Goal: Task Accomplishment & Management: Use online tool/utility

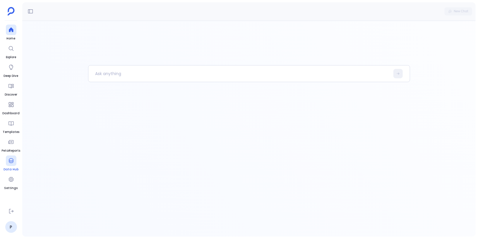
click at [11, 162] on icon at bounding box center [11, 161] width 6 height 6
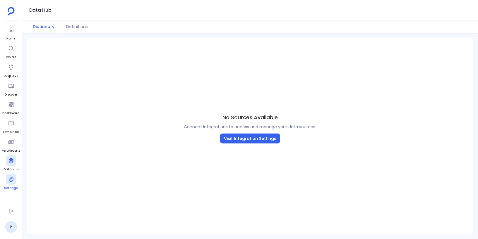
click at [10, 181] on icon at bounding box center [11, 180] width 6 height 6
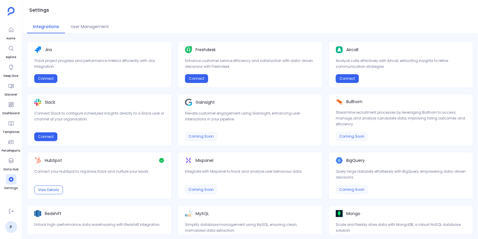
scroll to position [106, 0]
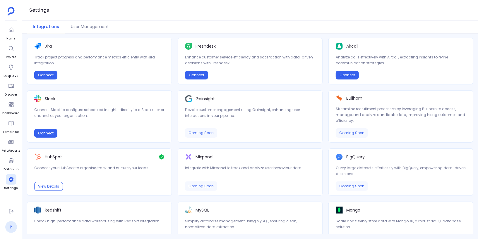
click at [11, 228] on link "P" at bounding box center [11, 228] width 12 height 12
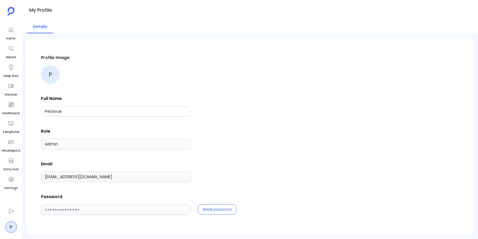
click at [254, 79] on div "Profile Image P" at bounding box center [250, 69] width 418 height 29
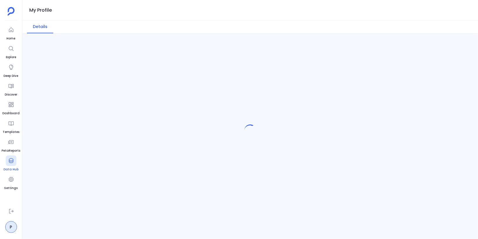
click at [11, 160] on icon at bounding box center [11, 161] width 6 height 6
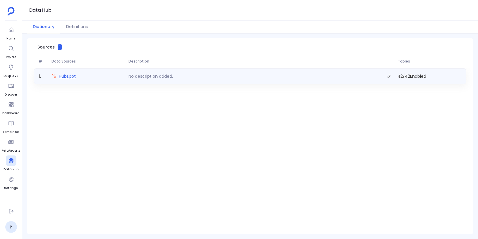
click at [72, 77] on span "Hubspot" at bounding box center [67, 76] width 17 height 6
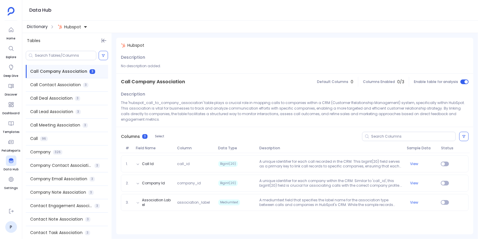
click at [40, 25] on span "Dictionary" at bounding box center [37, 27] width 21 height 6
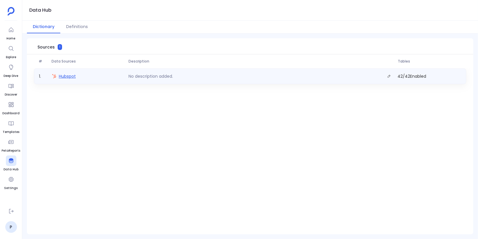
click at [67, 78] on span "Hubspot" at bounding box center [67, 76] width 17 height 6
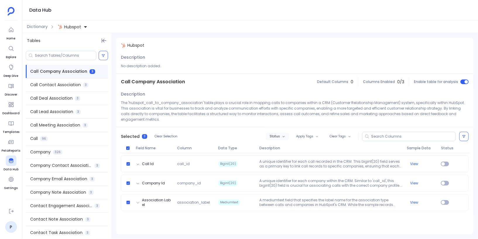
click at [280, 133] on button "Status" at bounding box center [277, 137] width 23 height 8
click at [283, 143] on label "Enable" at bounding box center [290, 141] width 43 height 13
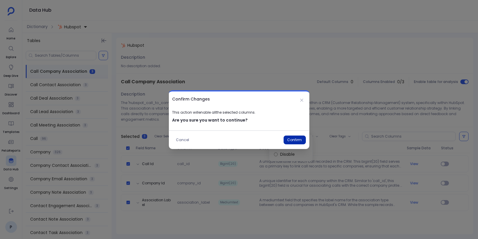
click at [292, 139] on button "Confirm" at bounding box center [295, 140] width 22 height 9
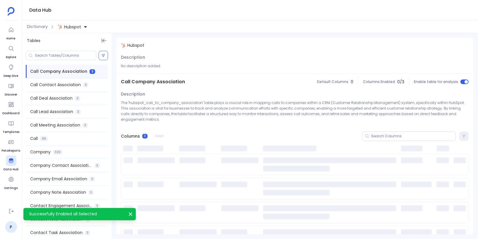
click at [81, 88] on div "Call Contact Association 3" at bounding box center [67, 84] width 82 height 13
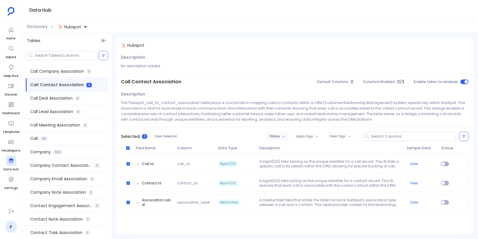
click at [278, 134] on button "Status" at bounding box center [277, 137] width 23 height 8
click at [282, 149] on label "Enable" at bounding box center [290, 147] width 43 height 13
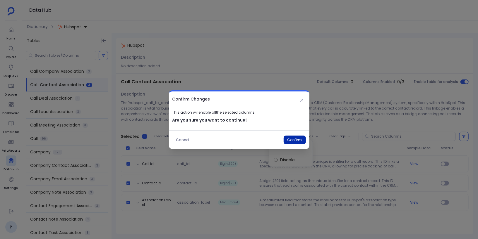
click at [292, 138] on button "Confirm" at bounding box center [295, 140] width 22 height 9
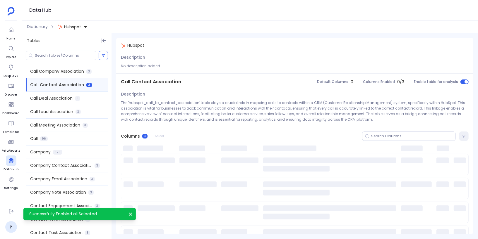
click at [81, 100] on div "Call Deal Association 3" at bounding box center [67, 98] width 82 height 13
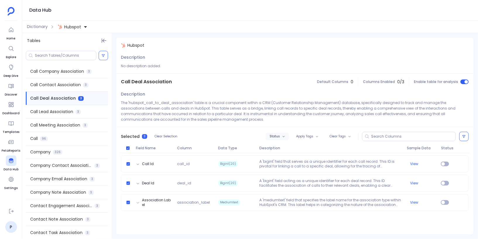
click at [275, 137] on span "Status" at bounding box center [275, 137] width 10 height 4
click at [282, 148] on label "Enable" at bounding box center [290, 147] width 43 height 13
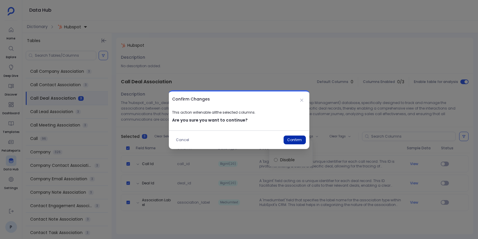
click at [293, 140] on button "Confirm" at bounding box center [295, 140] width 22 height 9
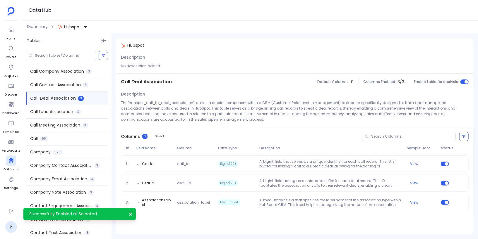
click at [74, 113] on div "Call Lead Association 3" at bounding box center [67, 111] width 82 height 13
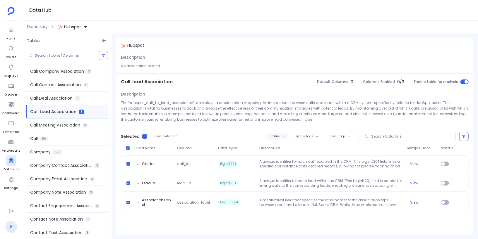
click at [277, 136] on span "Status" at bounding box center [275, 137] width 10 height 4
click at [284, 147] on label "Enable" at bounding box center [290, 147] width 43 height 13
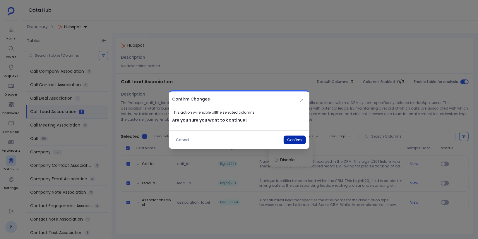
click at [295, 138] on button "Confirm" at bounding box center [295, 140] width 22 height 9
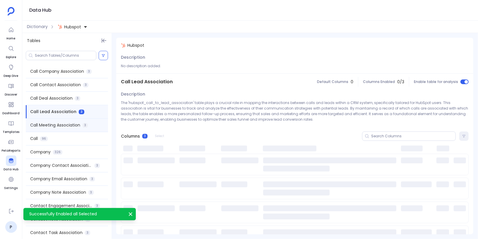
click at [78, 125] on span "Call Meeting Association" at bounding box center [55, 125] width 50 height 6
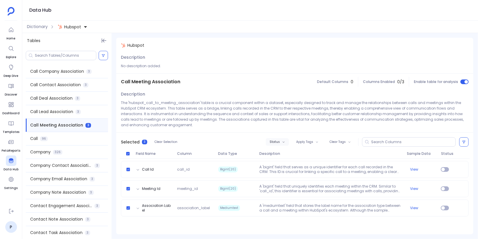
click at [275, 142] on span "Status" at bounding box center [275, 143] width 10 height 4
click at [281, 150] on label "Enable" at bounding box center [290, 152] width 43 height 13
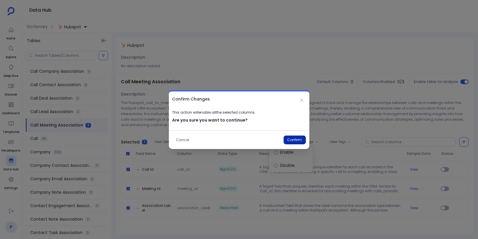
click at [294, 142] on button "Confirm" at bounding box center [295, 140] width 22 height 9
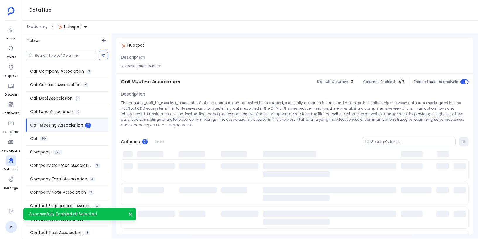
click at [76, 141] on div "Call 96" at bounding box center [67, 138] width 82 height 13
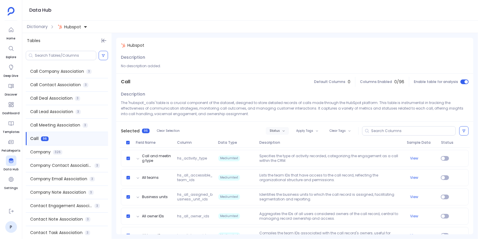
click at [278, 133] on button "Status" at bounding box center [277, 131] width 23 height 8
click at [282, 144] on label "Enable" at bounding box center [289, 141] width 43 height 13
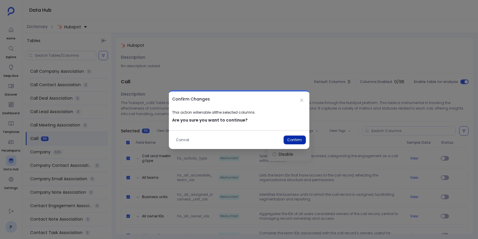
click at [293, 139] on button "Confirm" at bounding box center [295, 140] width 22 height 9
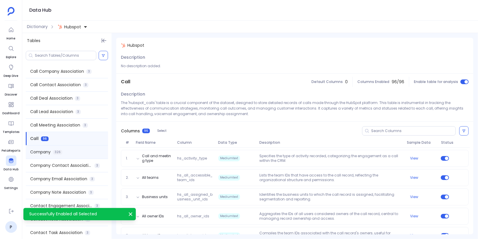
click at [73, 153] on div "Company 326" at bounding box center [67, 152] width 82 height 13
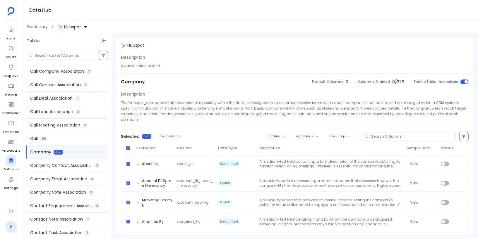
click at [276, 137] on span "Status" at bounding box center [275, 137] width 10 height 4
click at [280, 145] on label "Enable" at bounding box center [289, 147] width 43 height 13
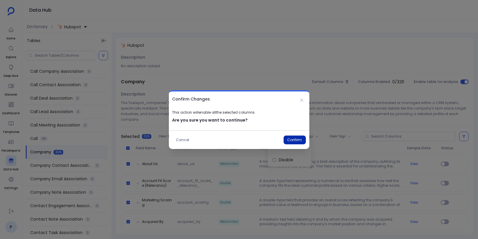
click at [291, 140] on button "Confirm" at bounding box center [295, 140] width 22 height 9
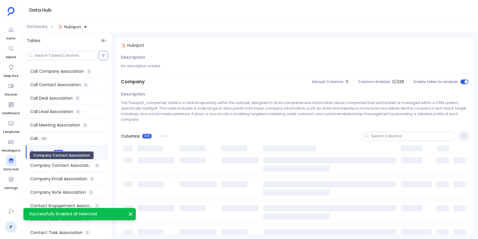
click at [73, 167] on span "Company Contact Association" at bounding box center [61, 166] width 62 height 6
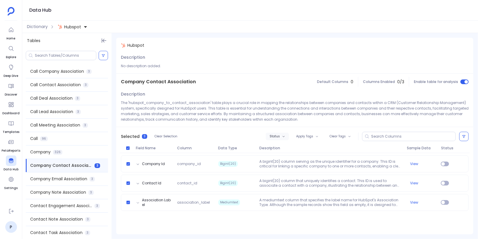
click at [282, 136] on button "Status" at bounding box center [277, 137] width 23 height 8
click at [287, 148] on label "Enable" at bounding box center [290, 147] width 43 height 13
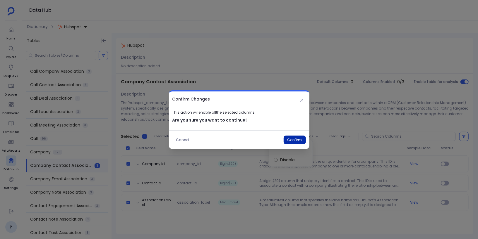
click at [292, 140] on button "Confirm" at bounding box center [295, 140] width 22 height 9
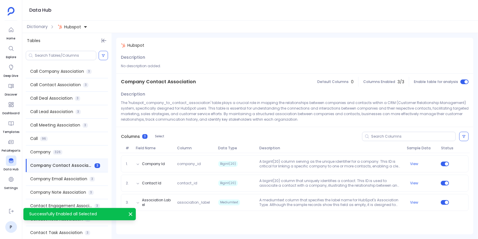
click at [76, 179] on span "Company Email Association" at bounding box center [58, 179] width 57 height 6
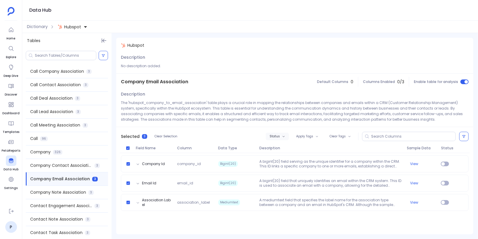
click at [283, 134] on button "Status" at bounding box center [277, 137] width 23 height 8
click at [283, 145] on label "Enable" at bounding box center [290, 147] width 43 height 13
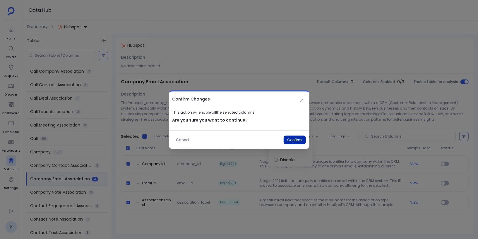
click at [292, 138] on button "Confirm" at bounding box center [295, 140] width 22 height 9
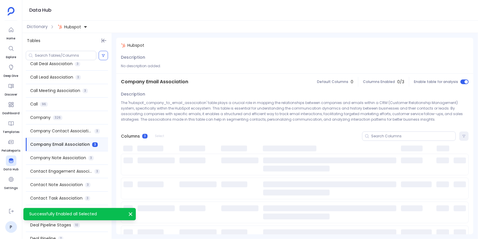
scroll to position [54, 0]
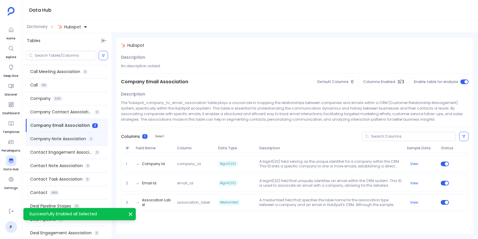
click at [81, 141] on span "Company Note Association" at bounding box center [58, 139] width 56 height 6
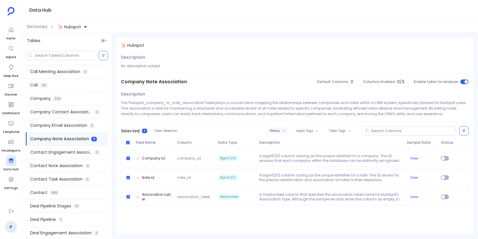
click at [279, 132] on span "Status" at bounding box center [275, 131] width 10 height 4
click at [283, 142] on label "Enable" at bounding box center [290, 141] width 43 height 13
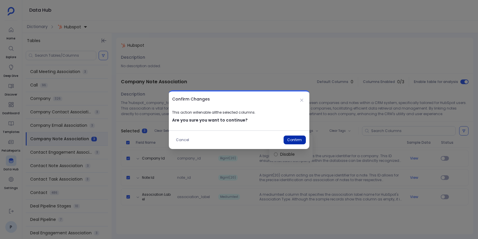
click at [288, 140] on button "Confirm" at bounding box center [295, 140] width 22 height 9
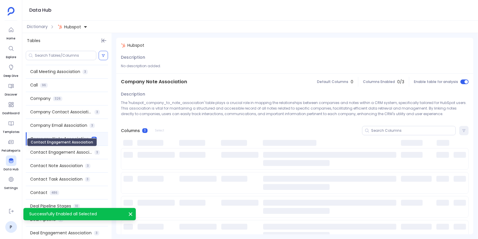
click at [85, 154] on span "Contact Engagement Association" at bounding box center [61, 153] width 62 height 6
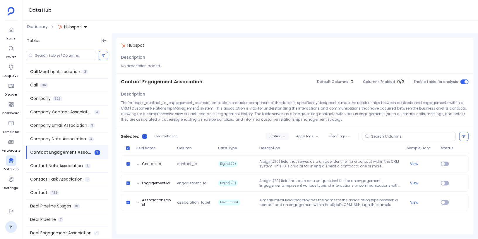
click at [282, 139] on button "Status" at bounding box center [277, 137] width 23 height 8
click at [285, 147] on label "Enable" at bounding box center [290, 147] width 43 height 13
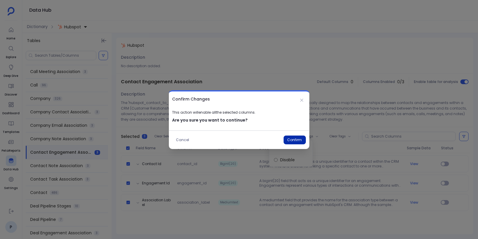
click at [293, 140] on button "Confirm" at bounding box center [295, 140] width 22 height 9
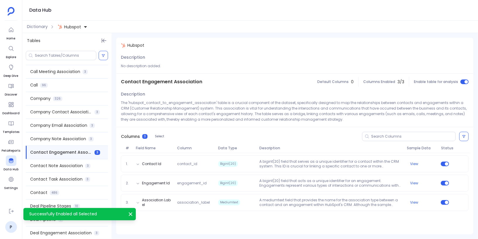
click at [86, 166] on span "3" at bounding box center [87, 166] width 5 height 5
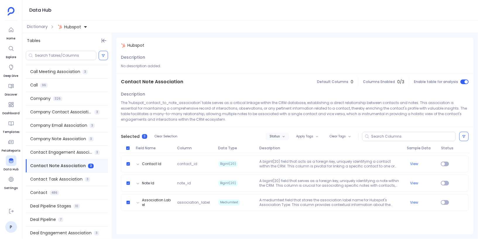
click at [279, 137] on span "Status" at bounding box center [275, 137] width 10 height 4
click at [282, 145] on label "Enable" at bounding box center [290, 147] width 43 height 13
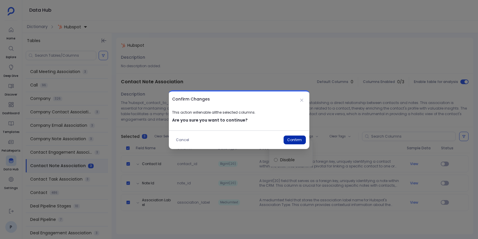
click at [296, 138] on button "Confirm" at bounding box center [295, 140] width 22 height 9
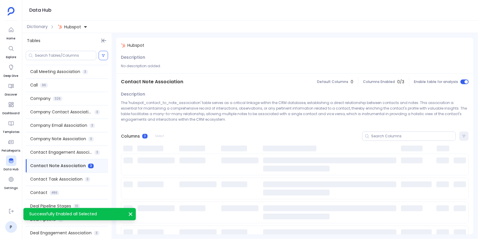
click at [78, 181] on span "Contact Task Association" at bounding box center [56, 180] width 52 height 6
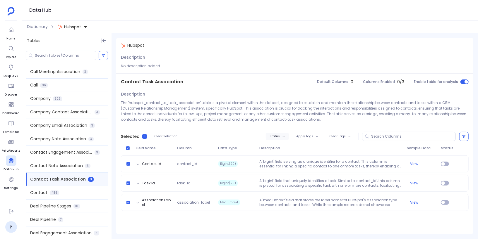
click at [278, 137] on span "Status" at bounding box center [275, 137] width 10 height 4
click at [282, 145] on label "Enable" at bounding box center [290, 147] width 43 height 13
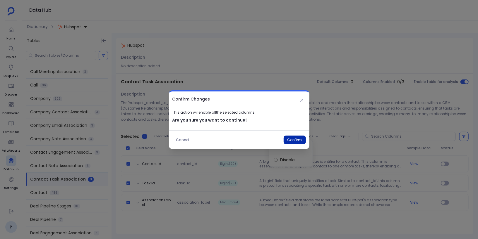
click at [293, 140] on button "Confirm" at bounding box center [295, 140] width 22 height 9
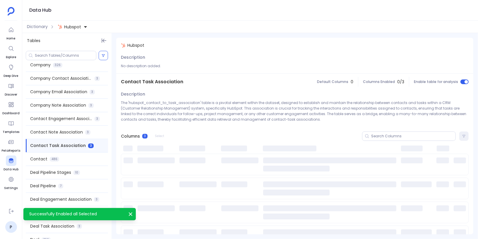
scroll to position [102, 0]
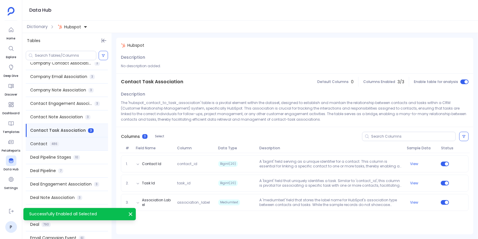
click at [77, 146] on div "Contact 486" at bounding box center [67, 144] width 82 height 13
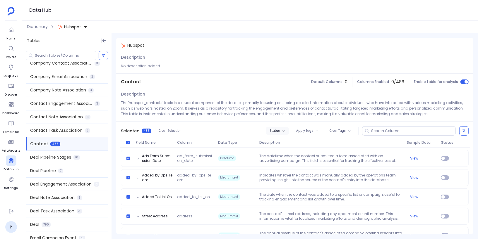
click at [273, 132] on span "Status" at bounding box center [275, 131] width 10 height 4
click at [279, 142] on label "Enable" at bounding box center [289, 141] width 43 height 13
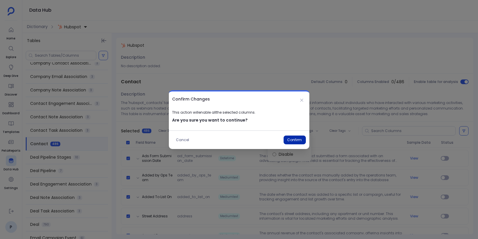
click at [292, 139] on button "Confirm" at bounding box center [295, 140] width 22 height 9
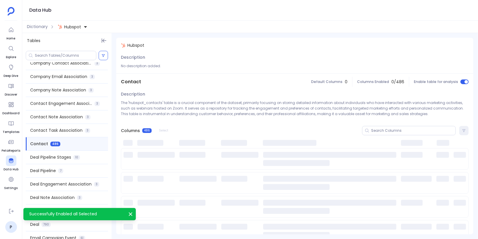
click at [84, 156] on div "Deal Pipeline Stages 10" at bounding box center [67, 157] width 82 height 13
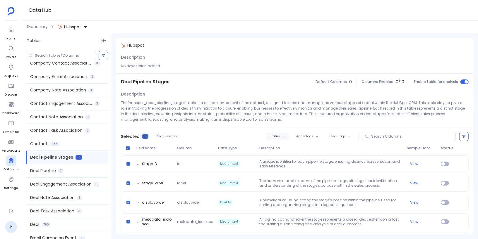
click at [278, 138] on button "Status" at bounding box center [277, 137] width 23 height 8
click at [282, 149] on label "Enable" at bounding box center [289, 147] width 43 height 13
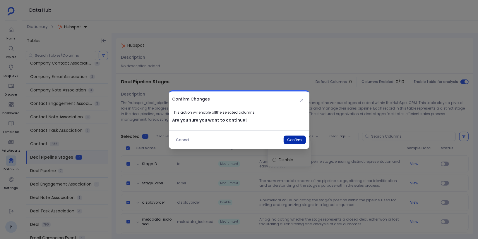
click at [290, 141] on button "Confirm" at bounding box center [295, 140] width 22 height 9
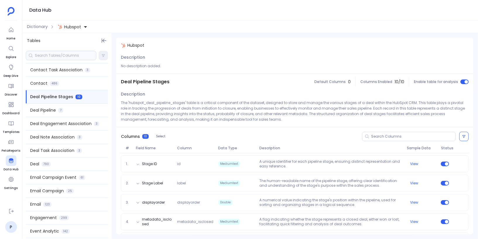
scroll to position [172, 0]
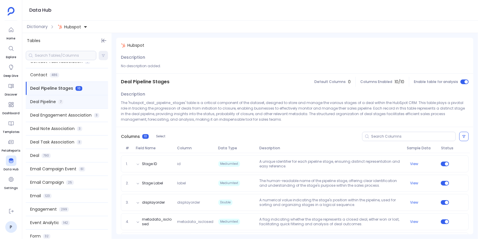
click at [76, 104] on div "Deal Pipeline 7" at bounding box center [67, 101] width 82 height 13
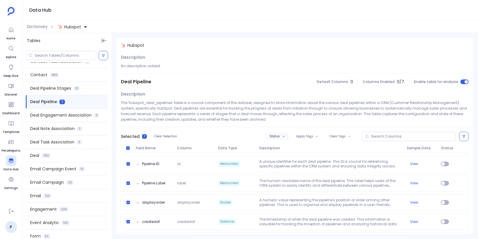
click at [279, 139] on button "Status" at bounding box center [277, 137] width 23 height 8
click at [280, 146] on label "Enable" at bounding box center [289, 147] width 43 height 13
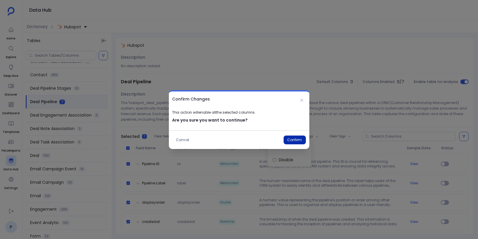
click at [289, 141] on button "Confirm" at bounding box center [295, 140] width 22 height 9
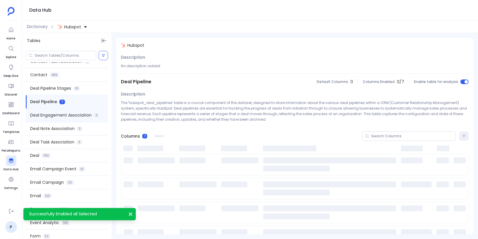
click at [80, 118] on div "Deal Engagement Association 3" at bounding box center [67, 115] width 82 height 13
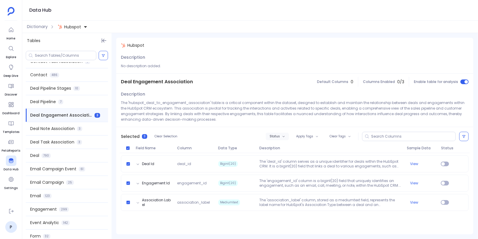
click at [284, 137] on icon "button" at bounding box center [283, 136] width 3 height 3
click at [285, 145] on label "Enable" at bounding box center [290, 147] width 43 height 13
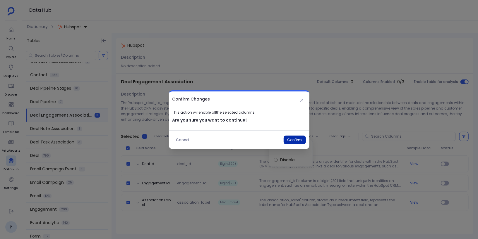
click at [294, 140] on button "Confirm" at bounding box center [295, 140] width 22 height 9
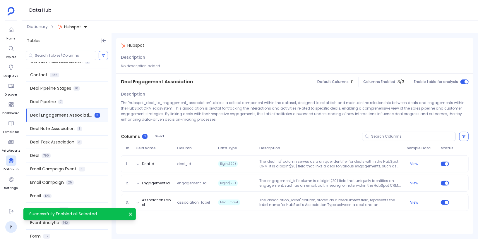
click at [77, 128] on div "Deal Note Association 3" at bounding box center [67, 128] width 82 height 13
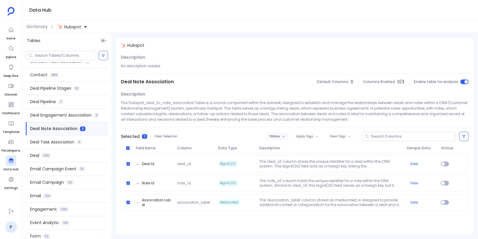
click at [277, 135] on span "Status" at bounding box center [275, 137] width 10 height 4
click at [285, 143] on label "Enable" at bounding box center [290, 147] width 43 height 13
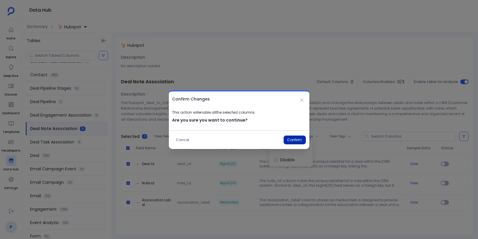
click at [291, 140] on button "Confirm" at bounding box center [295, 140] width 22 height 9
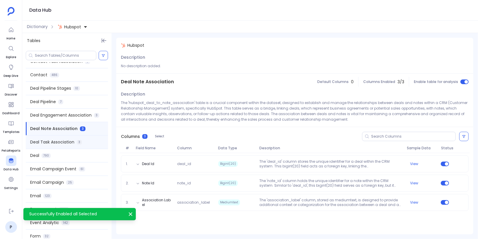
click at [79, 142] on span "3" at bounding box center [79, 142] width 5 height 5
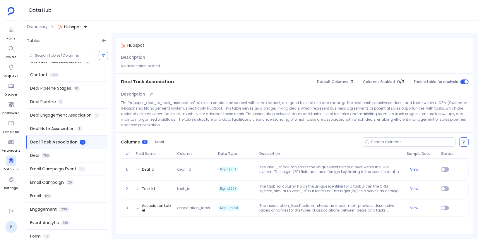
scroll to position [0, 0]
click at [280, 143] on span "Status" at bounding box center [275, 143] width 10 height 4
click at [286, 152] on label "Enable" at bounding box center [290, 152] width 43 height 13
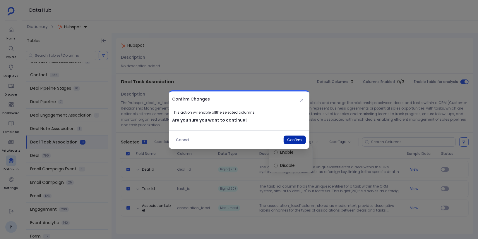
click at [293, 141] on button "Confirm" at bounding box center [295, 140] width 22 height 9
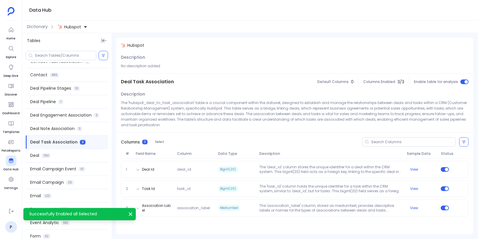
click at [71, 155] on div "Deal 790" at bounding box center [67, 155] width 82 height 13
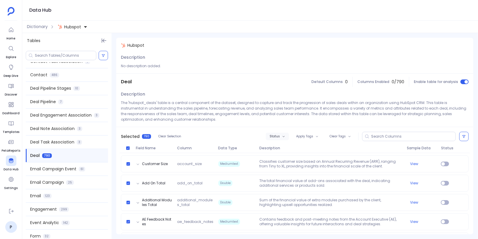
click at [274, 134] on button "Status" at bounding box center [277, 137] width 23 height 8
click at [283, 145] on label "Enable" at bounding box center [289, 147] width 43 height 13
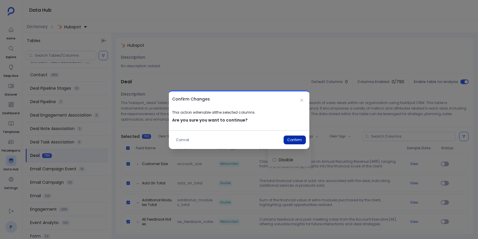
click at [295, 139] on button "Confirm" at bounding box center [295, 140] width 22 height 9
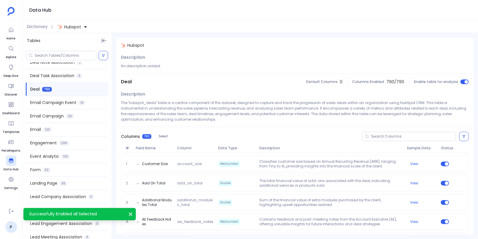
scroll to position [242, 0]
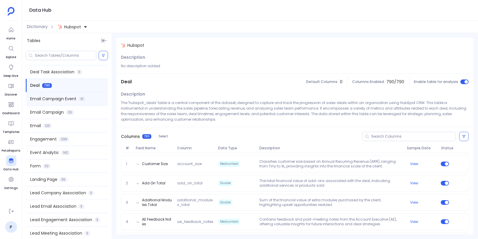
click at [76, 102] on div "Email Campaign Event 61" at bounding box center [67, 99] width 82 height 13
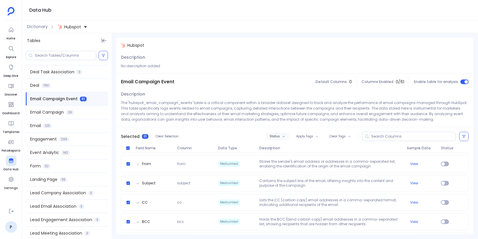
click at [273, 134] on button "Status" at bounding box center [277, 137] width 23 height 8
click at [282, 146] on label "Enable" at bounding box center [289, 147] width 43 height 13
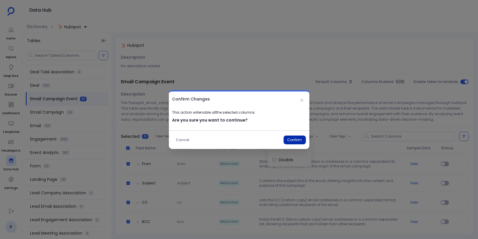
click at [295, 138] on button "Confirm" at bounding box center [295, 140] width 22 height 9
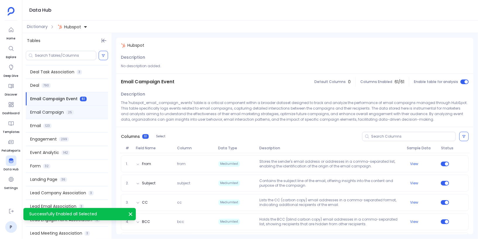
click at [87, 113] on div "Email Campaign 25" at bounding box center [67, 112] width 82 height 13
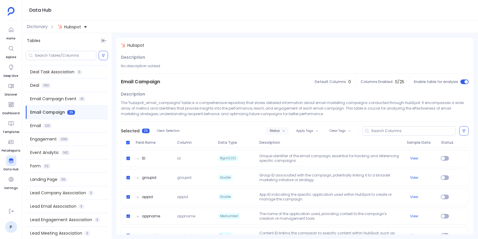
click at [277, 131] on span "Status" at bounding box center [275, 131] width 10 height 4
click at [280, 141] on label "Enable" at bounding box center [289, 141] width 43 height 13
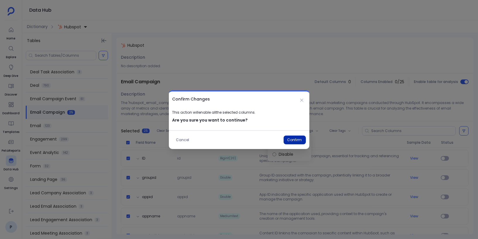
click at [292, 138] on button "Confirm" at bounding box center [295, 140] width 22 height 9
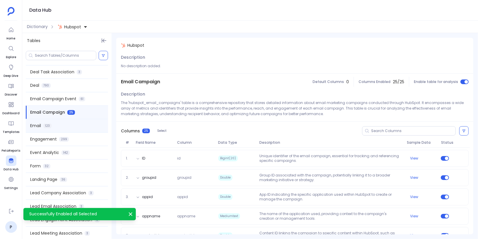
click at [79, 125] on div "Email 123" at bounding box center [67, 125] width 82 height 13
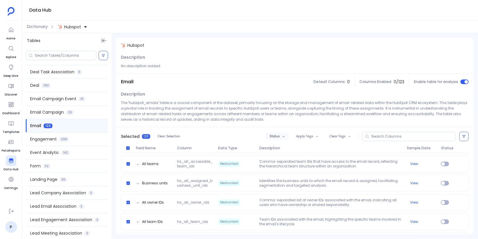
click at [276, 136] on span "Status" at bounding box center [275, 137] width 10 height 4
click at [283, 146] on label "Enable" at bounding box center [289, 147] width 43 height 13
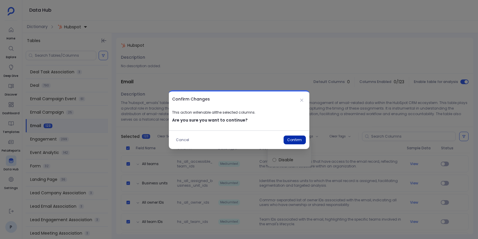
click at [297, 139] on button "Confirm" at bounding box center [295, 140] width 22 height 9
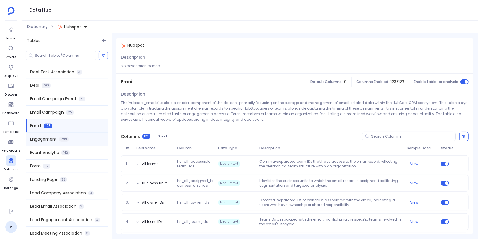
click at [50, 140] on span "Engagement" at bounding box center [43, 139] width 27 height 6
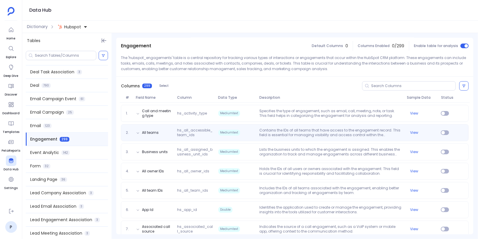
scroll to position [49, 0]
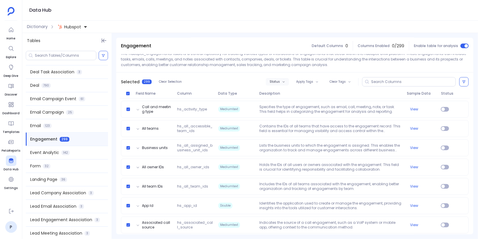
click at [276, 85] on button "Status" at bounding box center [277, 82] width 23 height 8
click at [281, 93] on label "Enable" at bounding box center [289, 91] width 43 height 13
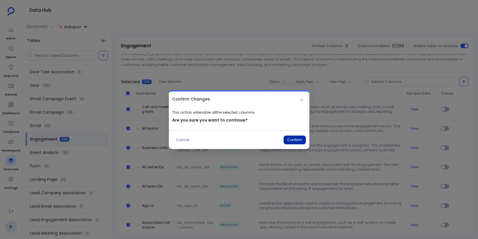
click at [289, 143] on button "Confirm" at bounding box center [295, 140] width 22 height 9
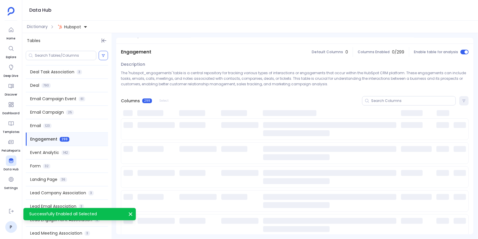
click at [75, 153] on div "Event Analytic 142" at bounding box center [67, 152] width 82 height 13
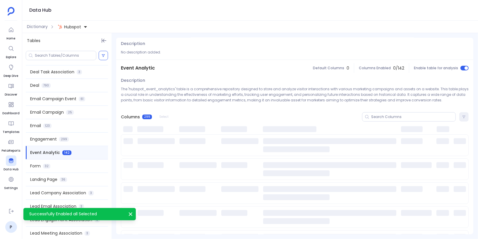
scroll to position [0, 0]
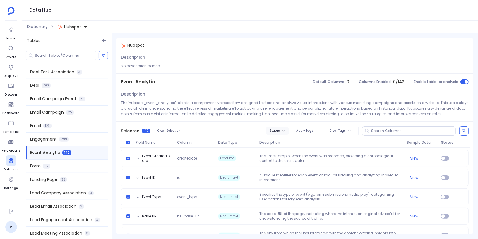
click at [276, 132] on span "Status" at bounding box center [275, 131] width 10 height 4
click at [281, 141] on label "Enable" at bounding box center [289, 141] width 43 height 13
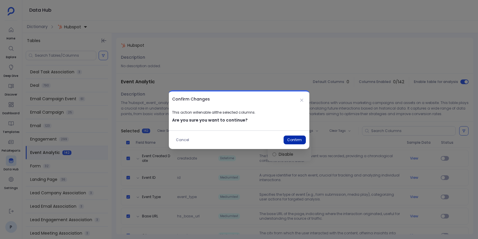
click at [296, 142] on button "Confirm" at bounding box center [295, 140] width 22 height 9
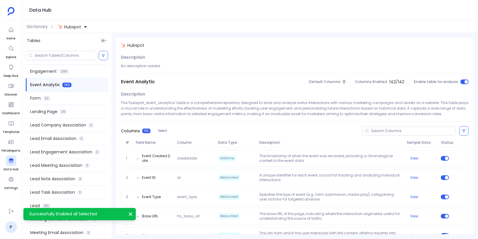
scroll to position [318, 0]
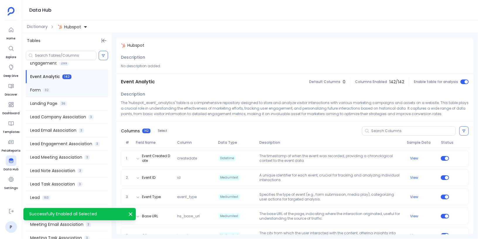
click at [67, 92] on div "Form 32" at bounding box center [67, 90] width 82 height 13
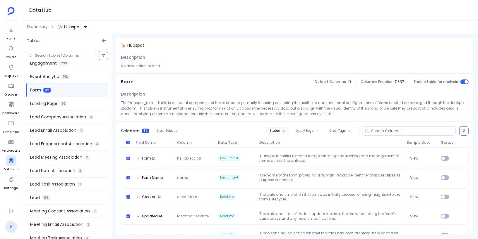
click at [275, 132] on span "Status" at bounding box center [275, 131] width 10 height 4
click at [281, 141] on label "Enable" at bounding box center [289, 141] width 43 height 13
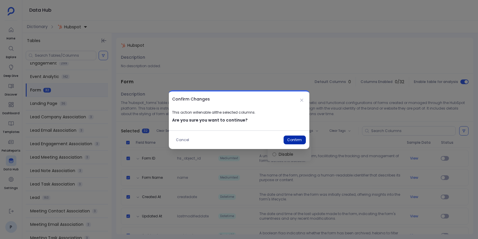
click at [296, 141] on button "Confirm" at bounding box center [295, 140] width 22 height 9
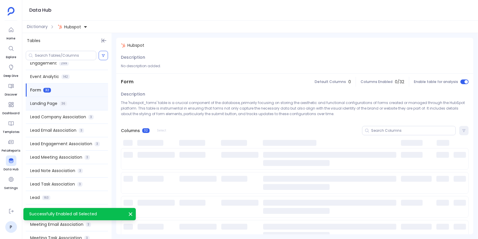
click at [71, 104] on div "Landing Page 36" at bounding box center [67, 103] width 82 height 13
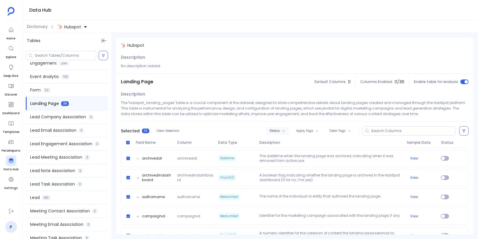
click at [278, 131] on span "Status" at bounding box center [275, 131] width 10 height 4
click at [281, 139] on label "Enable" at bounding box center [289, 141] width 43 height 13
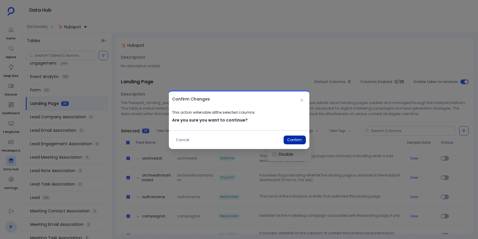
click at [296, 139] on button "Confirm" at bounding box center [295, 140] width 22 height 9
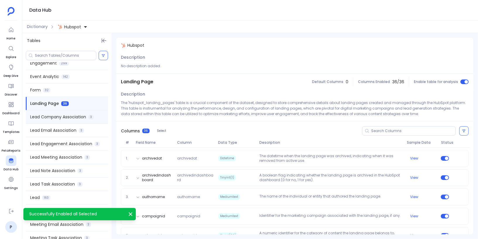
click at [81, 117] on span "Lead Company Association" at bounding box center [58, 117] width 56 height 6
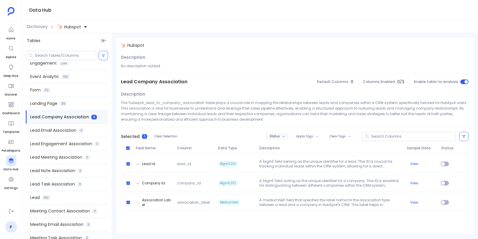
click at [282, 137] on button "Status" at bounding box center [277, 137] width 23 height 8
click at [287, 146] on label "Enable" at bounding box center [290, 147] width 43 height 13
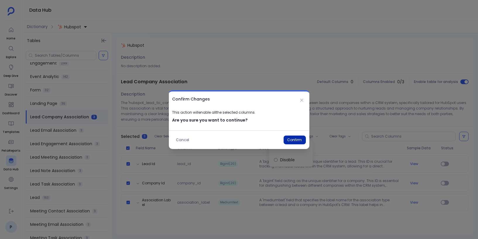
click at [295, 138] on button "Confirm" at bounding box center [295, 140] width 22 height 9
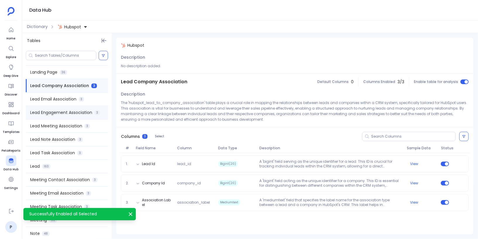
scroll to position [351, 0]
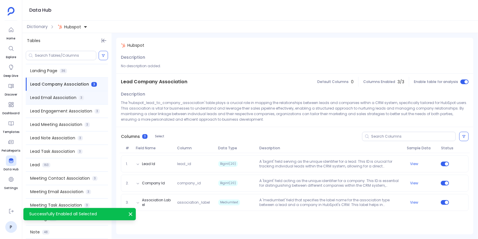
click at [78, 99] on div "Lead Email Association 3" at bounding box center [67, 97] width 82 height 13
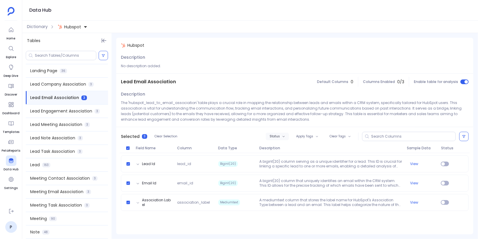
click at [283, 134] on button "Status" at bounding box center [277, 137] width 23 height 8
click at [288, 145] on label "Enable" at bounding box center [290, 147] width 43 height 13
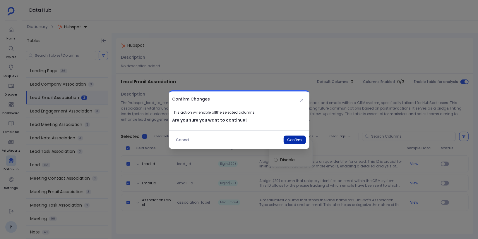
click at [296, 139] on button "Confirm" at bounding box center [295, 140] width 22 height 9
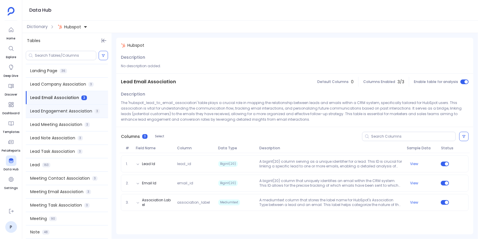
click at [95, 111] on span "3" at bounding box center [97, 111] width 5 height 5
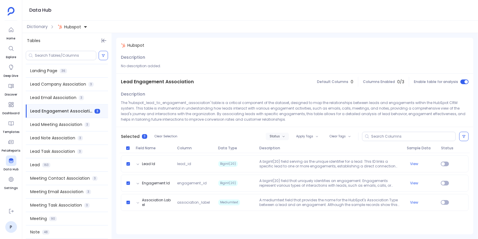
click at [277, 135] on span "Status" at bounding box center [275, 137] width 10 height 4
click at [287, 145] on label "Enable" at bounding box center [290, 147] width 43 height 13
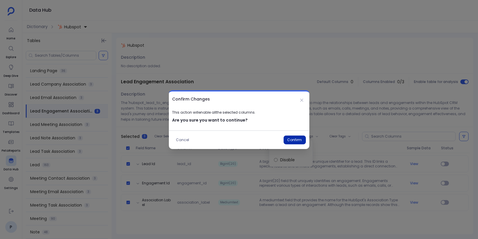
click at [294, 137] on button "Confirm" at bounding box center [295, 140] width 22 height 9
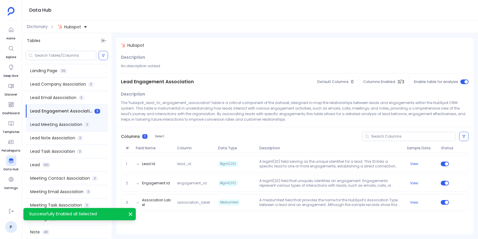
click at [90, 126] on div "Lead Meeting Association 3" at bounding box center [67, 124] width 82 height 13
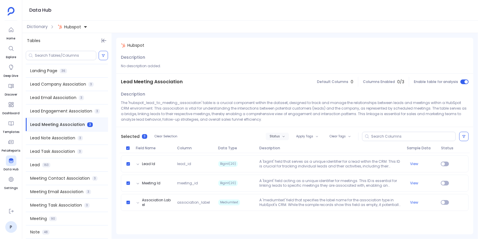
click at [278, 137] on span "Status" at bounding box center [275, 137] width 10 height 4
click at [285, 146] on label "Enable" at bounding box center [290, 147] width 43 height 13
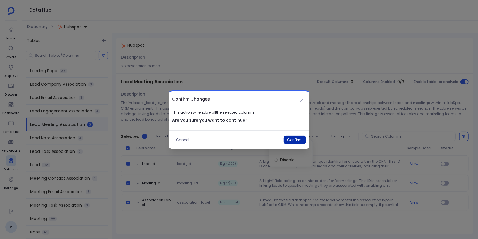
click at [296, 142] on button "Confirm" at bounding box center [295, 140] width 22 height 9
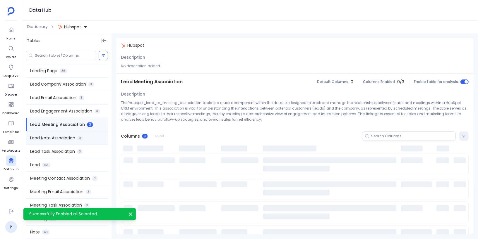
click at [83, 139] on div "Lead Note Association 3" at bounding box center [67, 138] width 82 height 13
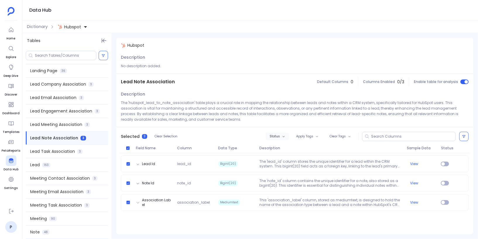
click at [278, 134] on button "Status" at bounding box center [277, 137] width 23 height 8
click at [287, 145] on label "Enable" at bounding box center [290, 147] width 43 height 13
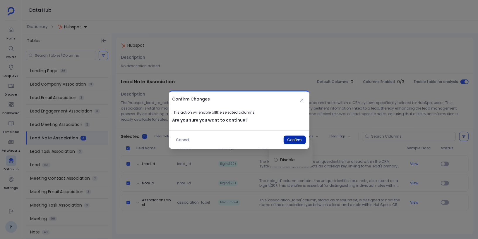
click at [293, 137] on button "Confirm" at bounding box center [295, 140] width 22 height 9
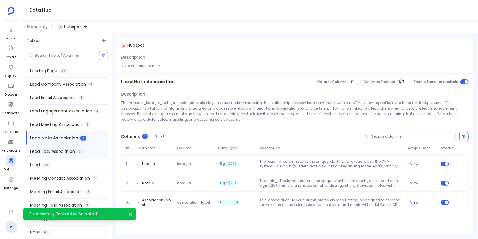
click at [87, 148] on div "Lead Task Association 3" at bounding box center [67, 151] width 82 height 13
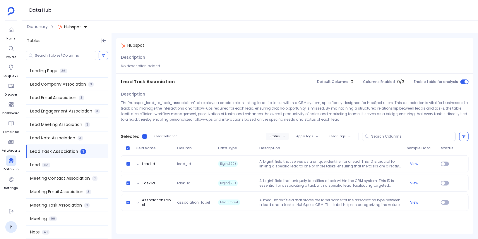
click at [277, 137] on span "Status" at bounding box center [275, 137] width 10 height 4
click at [283, 147] on label "Enable" at bounding box center [290, 147] width 43 height 13
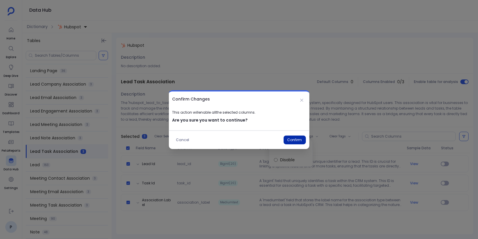
click at [294, 139] on button "Confirm" at bounding box center [295, 140] width 22 height 9
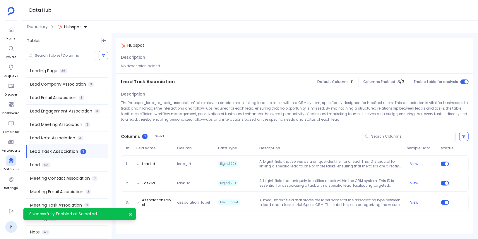
click at [74, 165] on div "Lead 163" at bounding box center [67, 165] width 82 height 13
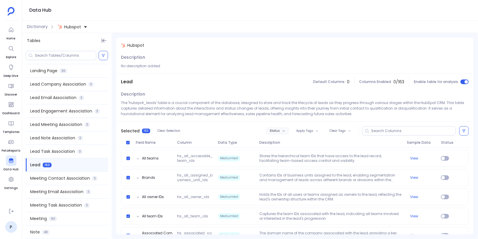
click at [280, 130] on span "Status" at bounding box center [275, 131] width 10 height 4
click at [278, 140] on label "Enable" at bounding box center [289, 141] width 43 height 13
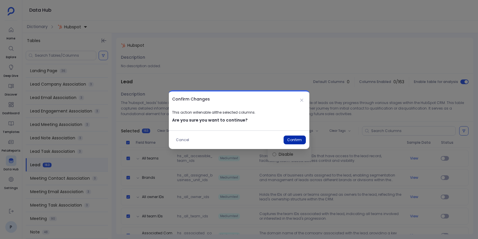
click at [294, 142] on button "Confirm" at bounding box center [295, 140] width 22 height 9
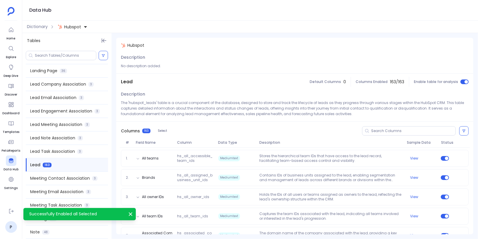
click at [76, 180] on span "Meeting Contact Association" at bounding box center [60, 179] width 60 height 6
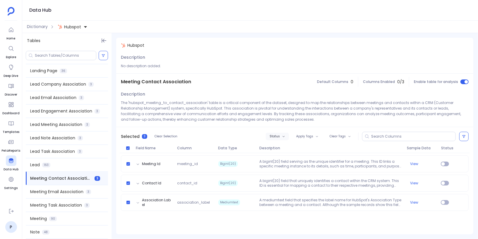
click at [278, 136] on span "Status" at bounding box center [275, 137] width 10 height 4
click at [283, 146] on label "Enable" at bounding box center [290, 147] width 43 height 13
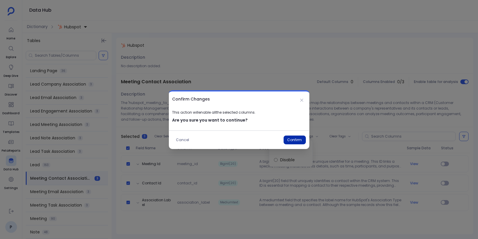
click at [290, 140] on button "Confirm" at bounding box center [295, 140] width 22 height 9
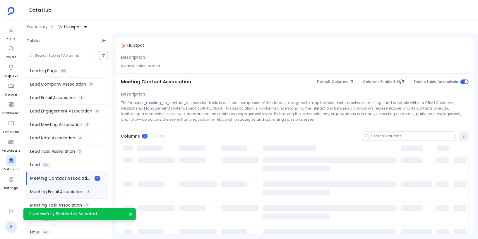
click at [61, 191] on span "Meeting Email Association" at bounding box center [56, 192] width 53 height 6
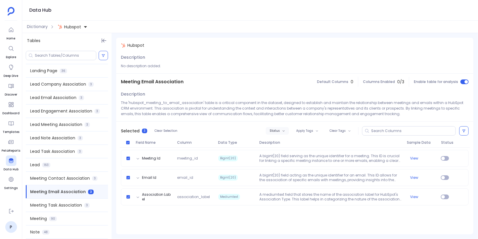
click at [284, 131] on icon "button" at bounding box center [283, 131] width 3 height 3
click at [291, 140] on label "Enable" at bounding box center [290, 141] width 43 height 13
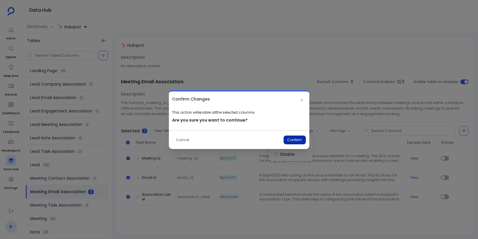
click at [297, 139] on button "Confirm" at bounding box center [295, 140] width 22 height 9
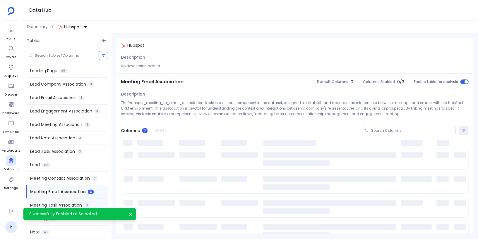
click at [59, 205] on span "Meeting Task Association" at bounding box center [56, 206] width 52 height 6
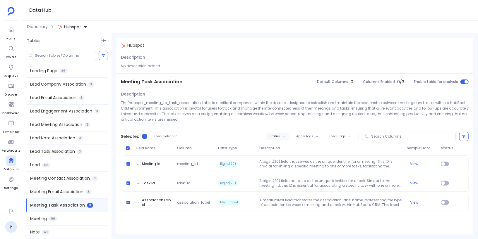
click at [275, 133] on button "Status" at bounding box center [277, 137] width 23 height 8
click at [283, 144] on label "Enable" at bounding box center [290, 147] width 43 height 13
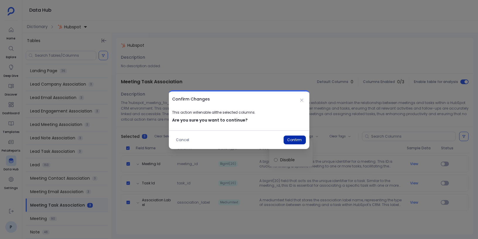
click at [290, 139] on button "Confirm" at bounding box center [295, 140] width 22 height 9
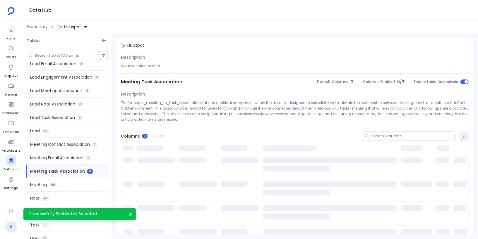
scroll to position [393, 0]
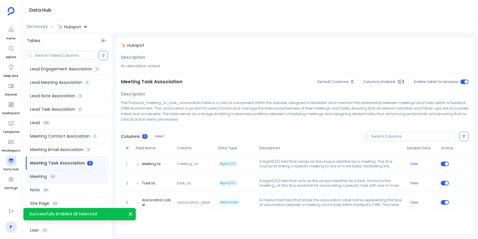
click at [70, 175] on div "Meeting 90" at bounding box center [67, 176] width 82 height 13
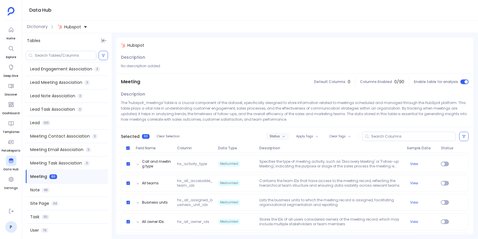
click at [273, 136] on span "Status" at bounding box center [275, 137] width 10 height 4
click at [287, 144] on label "Enable" at bounding box center [289, 147] width 43 height 13
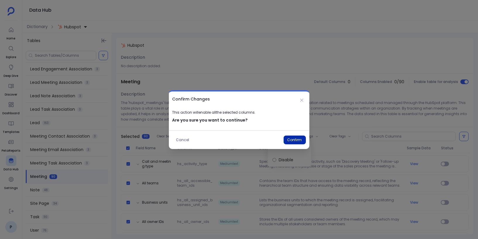
click at [297, 140] on button "Confirm" at bounding box center [295, 140] width 22 height 9
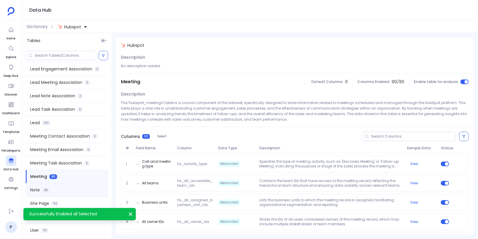
click at [60, 190] on div "Note 48" at bounding box center [67, 190] width 82 height 13
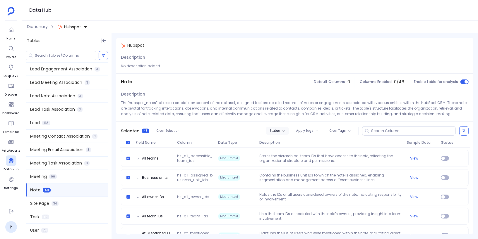
click at [272, 131] on span "Status" at bounding box center [275, 131] width 10 height 4
click at [280, 142] on label "Enable" at bounding box center [289, 141] width 43 height 13
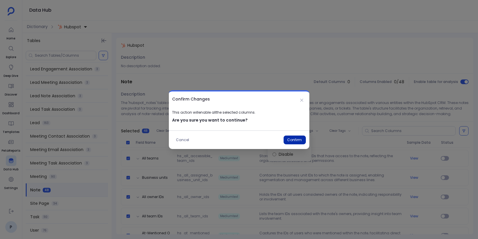
click at [293, 140] on button "Confirm" at bounding box center [295, 140] width 22 height 9
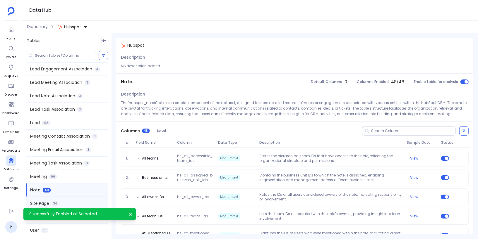
click at [66, 201] on div "Site Page 34" at bounding box center [67, 203] width 82 height 13
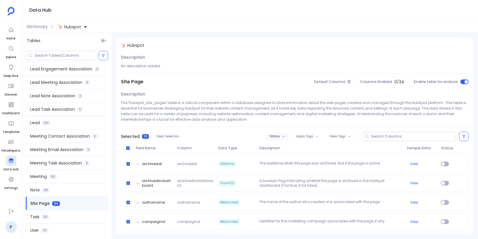
click at [283, 134] on button "Status" at bounding box center [277, 137] width 23 height 8
click at [285, 146] on label "Enable" at bounding box center [289, 147] width 43 height 13
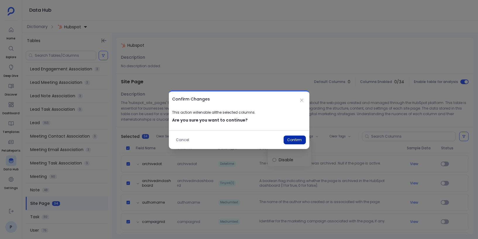
click at [296, 139] on button "Confirm" at bounding box center [295, 140] width 22 height 9
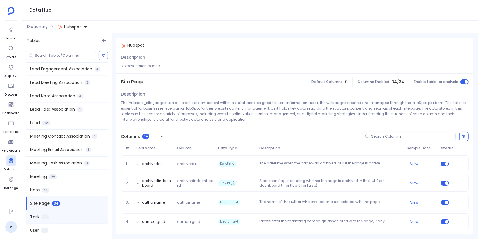
click at [70, 218] on div "Task 110" at bounding box center [67, 217] width 82 height 13
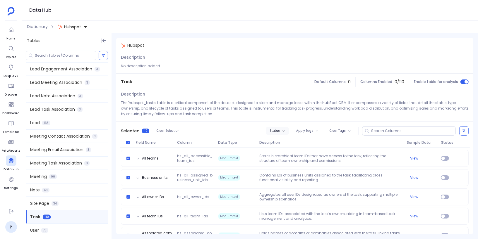
click at [275, 130] on span "Status" at bounding box center [275, 131] width 10 height 4
click at [277, 142] on label "Enable" at bounding box center [289, 141] width 43 height 13
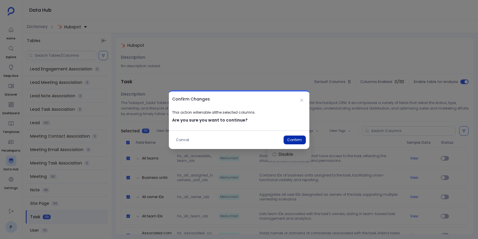
click at [296, 138] on button "Confirm" at bounding box center [295, 140] width 22 height 9
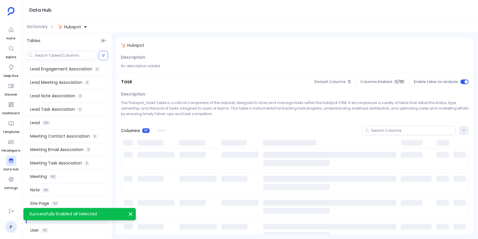
click at [63, 229] on div "User 76" at bounding box center [67, 230] width 82 height 13
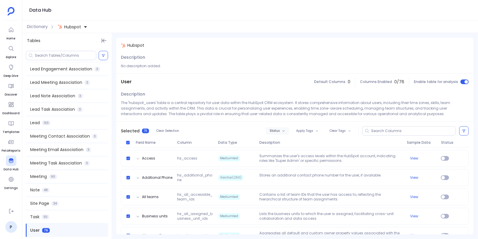
click at [280, 132] on span "Status" at bounding box center [275, 131] width 10 height 4
click at [285, 141] on label "Enable" at bounding box center [289, 141] width 43 height 13
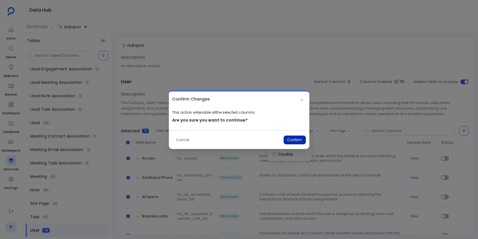
click at [299, 140] on button "Confirm" at bounding box center [295, 140] width 22 height 9
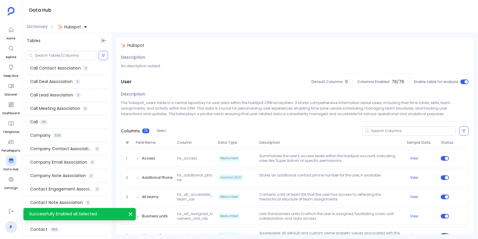
scroll to position [0, 0]
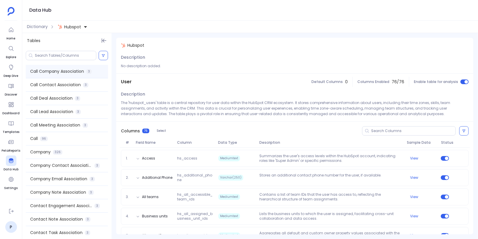
click at [87, 72] on span "3" at bounding box center [88, 71] width 5 height 5
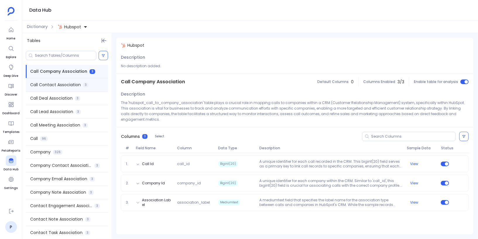
click at [88, 81] on div "Call Contact Association 3" at bounding box center [67, 84] width 82 height 13
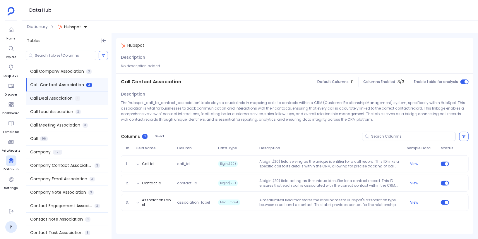
click at [85, 95] on div "Call Deal Association 3" at bounding box center [67, 98] width 82 height 13
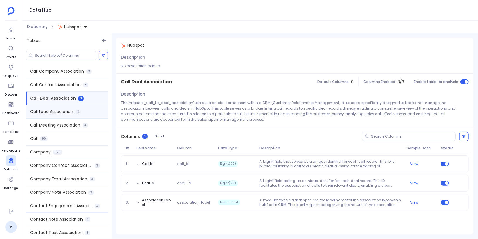
click at [86, 108] on div "Call Lead Association 3" at bounding box center [67, 111] width 82 height 13
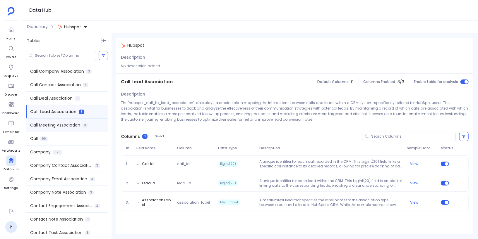
click at [89, 121] on div "Call Meeting Association 3" at bounding box center [67, 125] width 82 height 13
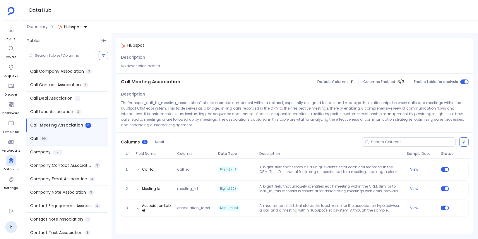
click at [89, 137] on div "Call 96" at bounding box center [67, 138] width 82 height 13
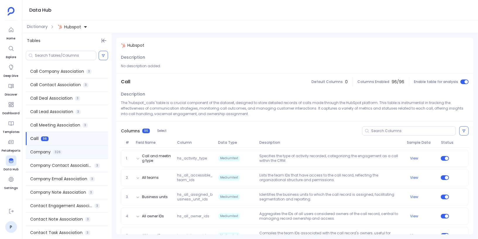
click at [87, 151] on div "Company 326" at bounding box center [67, 152] width 82 height 13
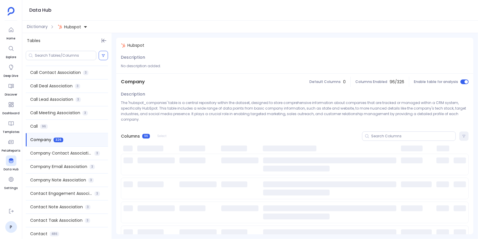
scroll to position [16, 0]
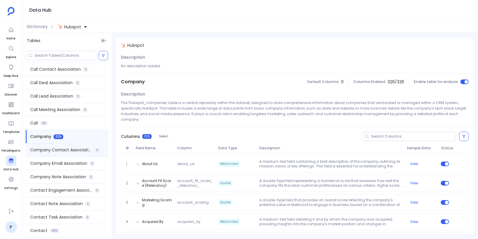
click at [89, 150] on span "Company Contact Association" at bounding box center [61, 150] width 62 height 6
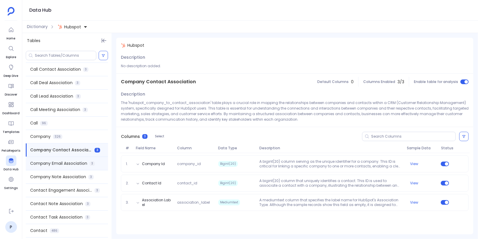
click at [88, 162] on div "Company Email Association 3" at bounding box center [67, 163] width 82 height 13
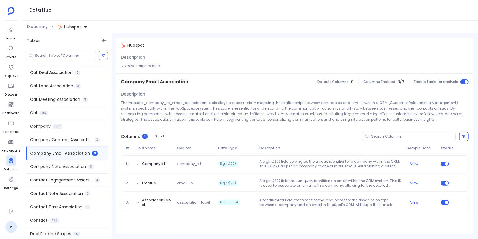
scroll to position [28, 0]
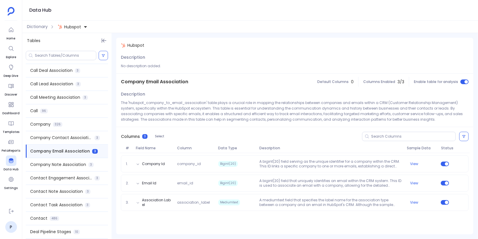
click at [88, 162] on div "Company Note Association 3" at bounding box center [67, 164] width 82 height 13
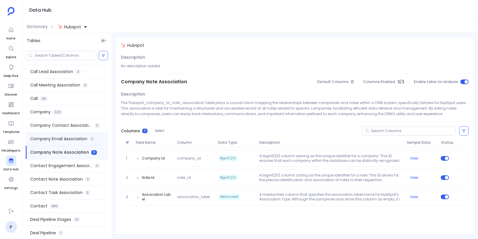
scroll to position [42, 0]
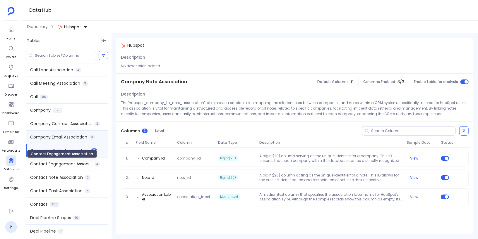
click at [88, 162] on span "Contact Engagement Association" at bounding box center [61, 164] width 62 height 6
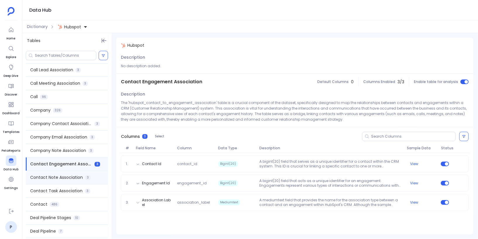
click at [86, 176] on span "3" at bounding box center [87, 178] width 5 height 5
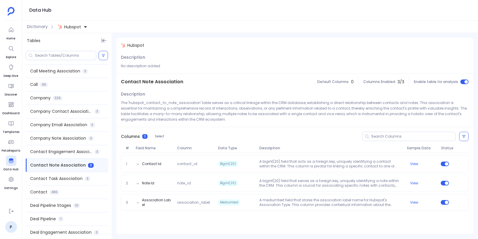
scroll to position [55, 0]
click at [86, 176] on span "3" at bounding box center [87, 178] width 5 height 5
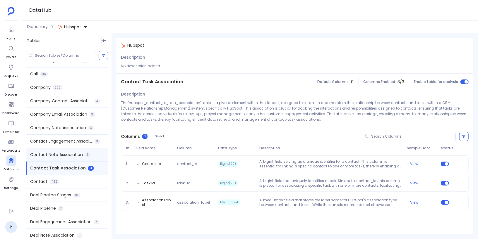
scroll to position [66, 0]
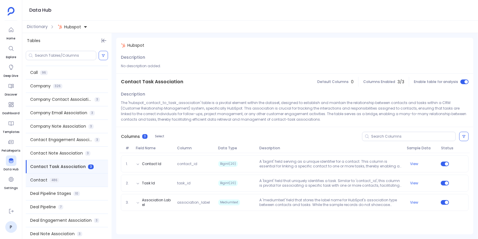
click at [85, 180] on div "Contact 486" at bounding box center [67, 180] width 82 height 13
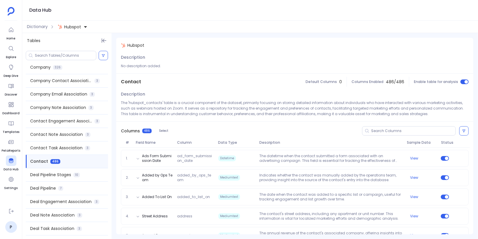
scroll to position [85, 0]
click at [85, 180] on div "Deal Pipeline Stages 10" at bounding box center [67, 174] width 82 height 13
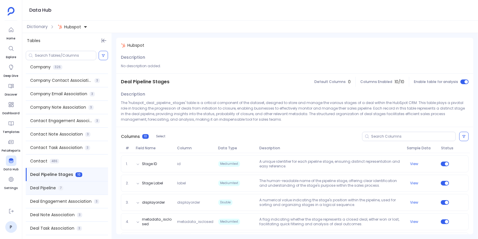
click at [83, 187] on div "Deal Pipeline 7" at bounding box center [67, 188] width 82 height 13
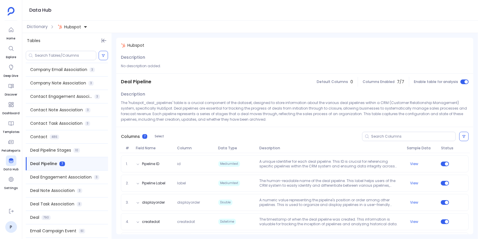
scroll to position [116, 0]
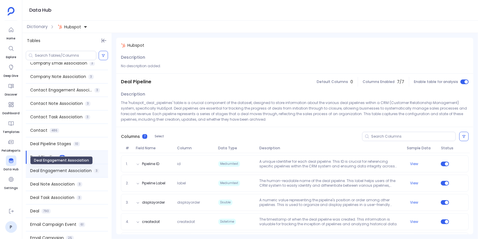
click at [88, 174] on span "Deal Engagement Association" at bounding box center [60, 171] width 61 height 6
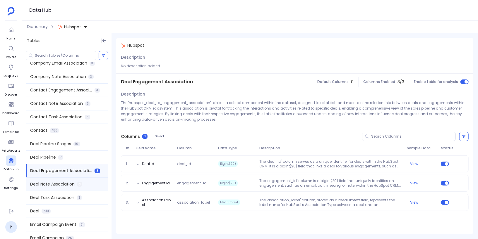
click at [86, 185] on div "Deal Note Association 3" at bounding box center [67, 184] width 82 height 13
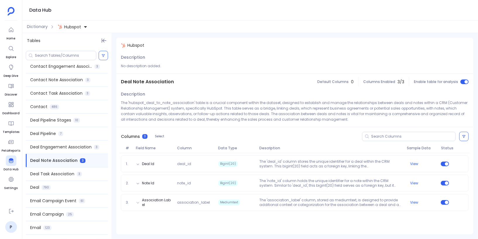
scroll to position [141, 0]
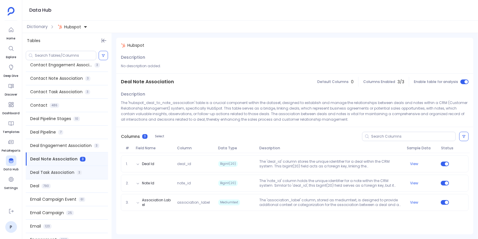
click at [89, 172] on div "Deal Task Association 3" at bounding box center [67, 172] width 82 height 13
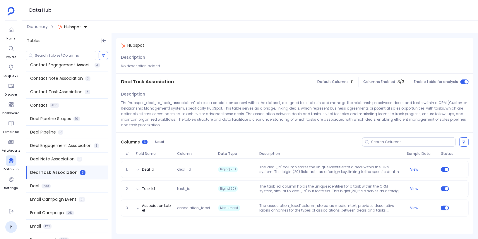
scroll to position [159, 0]
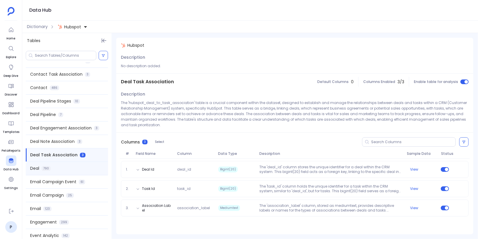
click at [87, 167] on div "Deal 790" at bounding box center [67, 168] width 82 height 13
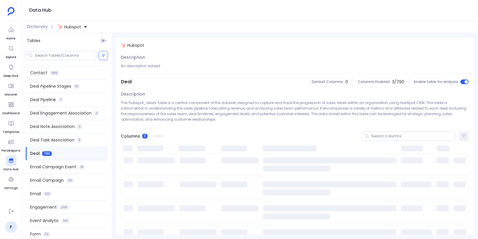
scroll to position [175, 0]
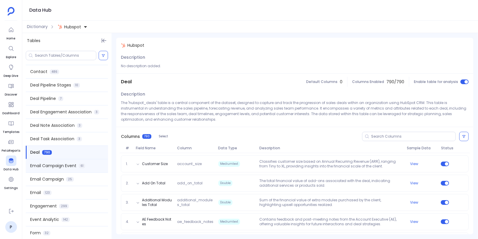
click at [88, 170] on div "Email Campaign Event 61" at bounding box center [67, 166] width 82 height 13
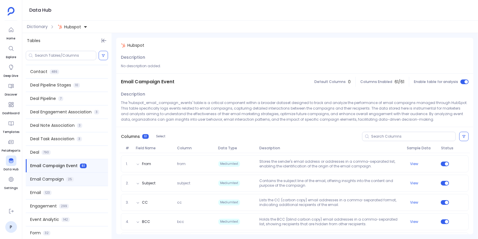
click at [87, 179] on div "Email Campaign 25" at bounding box center [67, 179] width 82 height 13
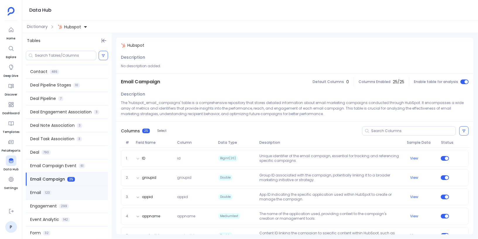
click at [85, 190] on div "Email 123" at bounding box center [67, 192] width 82 height 13
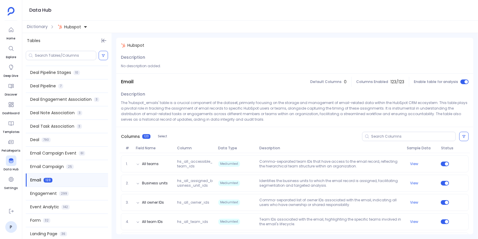
scroll to position [194, 0]
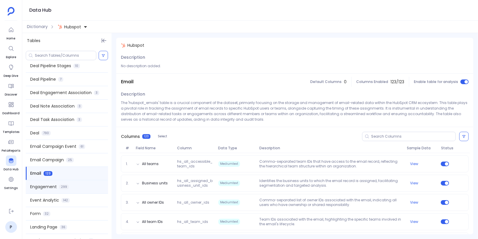
click at [86, 184] on div "Engagement 299" at bounding box center [67, 187] width 82 height 13
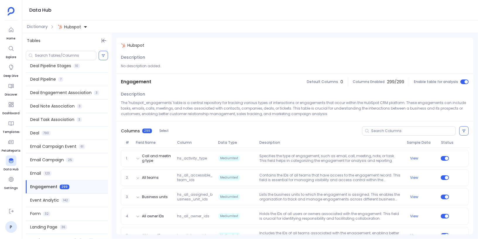
scroll to position [209, 0]
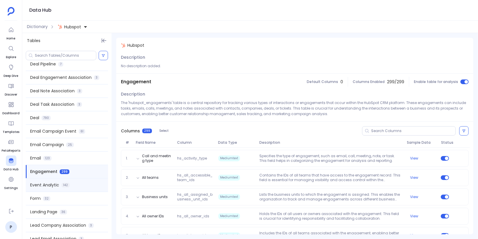
click at [85, 186] on div "Event Analytic 142" at bounding box center [67, 185] width 82 height 13
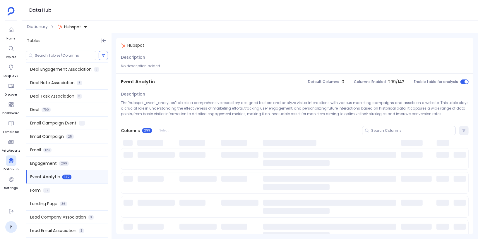
scroll to position [224, 0]
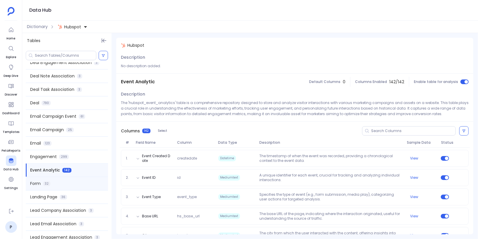
click at [82, 184] on div "Form 32" at bounding box center [67, 183] width 82 height 13
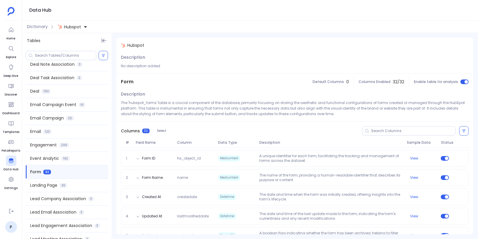
scroll to position [238, 0]
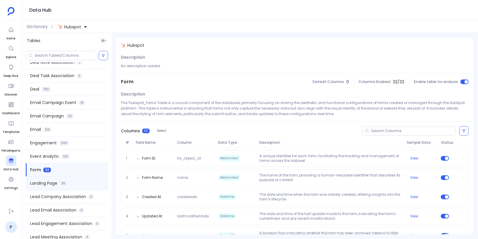
click at [81, 184] on div "Landing Page 36" at bounding box center [67, 183] width 82 height 13
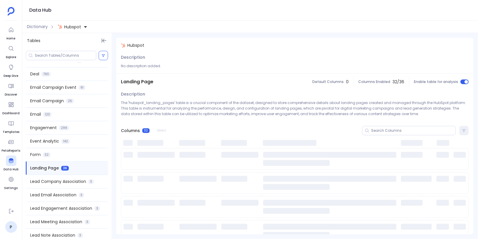
scroll to position [254, 0]
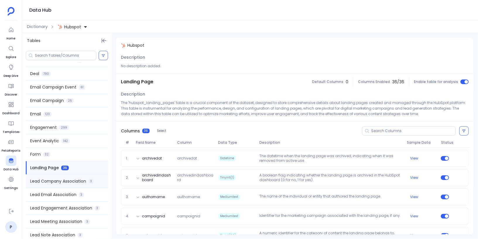
click at [82, 185] on div "Lead Company Association 3" at bounding box center [67, 181] width 82 height 13
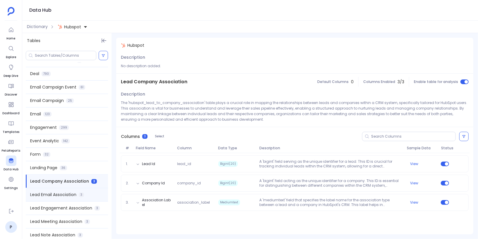
click at [82, 195] on span "3" at bounding box center [81, 195] width 5 height 5
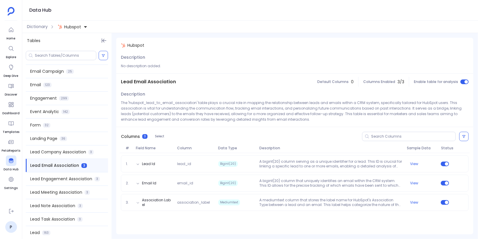
scroll to position [289, 0]
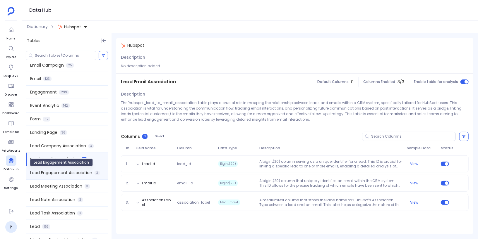
click at [90, 173] on span "Lead Engagement Association" at bounding box center [61, 173] width 62 height 6
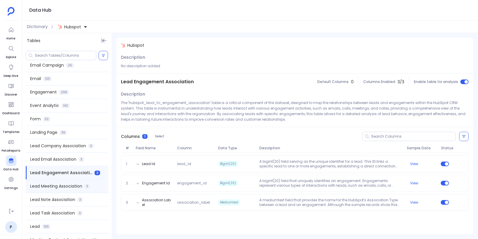
click at [90, 184] on div "Lead Meeting Association 3" at bounding box center [67, 186] width 82 height 13
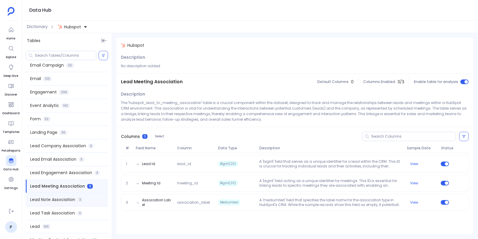
click at [89, 198] on div "Lead Note Association 3" at bounding box center [67, 199] width 82 height 13
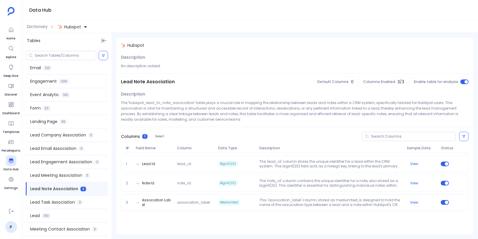
scroll to position [304, 0]
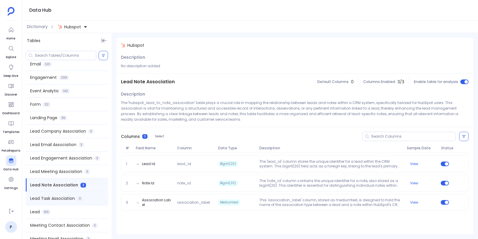
click at [89, 198] on div "Lead Task Association 3" at bounding box center [67, 198] width 82 height 13
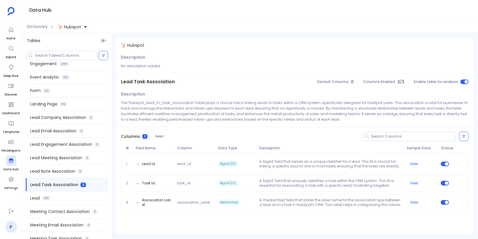
scroll to position [318, 0]
click at [89, 198] on div "Lead 163" at bounding box center [67, 197] width 82 height 13
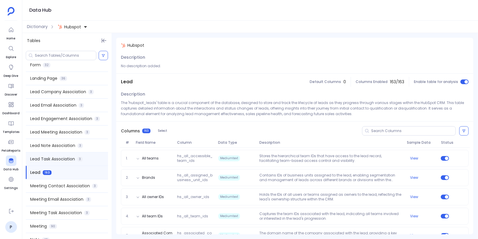
scroll to position [346, 0]
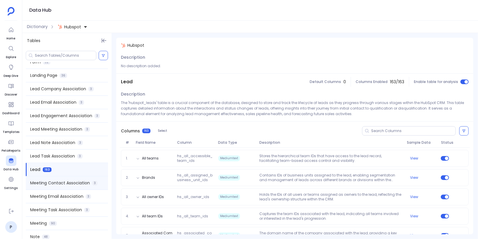
click at [93, 187] on div "Meeting Contact Association 3" at bounding box center [67, 183] width 82 height 13
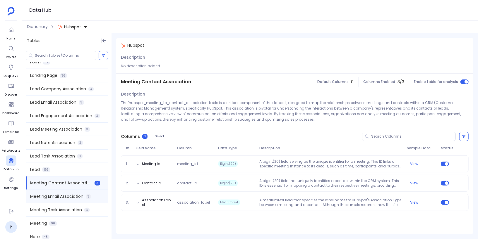
click at [93, 197] on div "Meeting Email Association 3" at bounding box center [67, 196] width 82 height 13
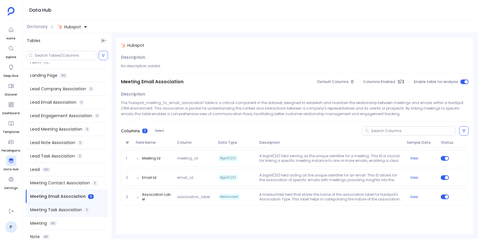
click at [93, 208] on div "Meeting Task Association 3" at bounding box center [67, 210] width 82 height 13
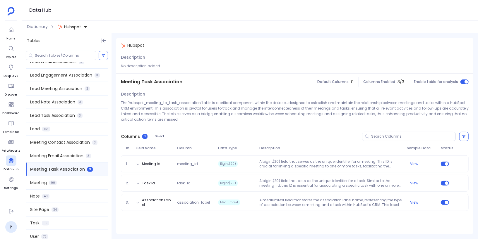
scroll to position [393, 0]
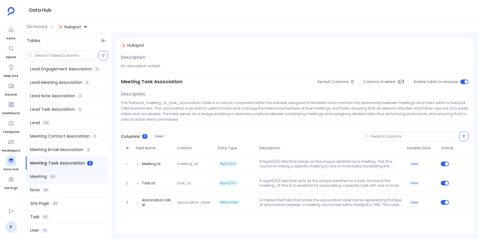
click at [92, 181] on div "Meeting 90" at bounding box center [67, 176] width 82 height 13
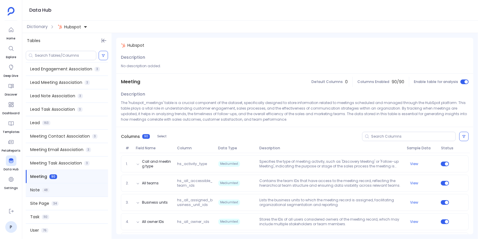
click at [90, 191] on div "Note 48" at bounding box center [67, 190] width 82 height 13
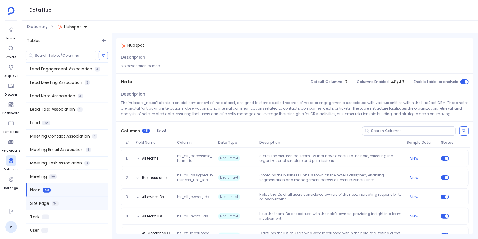
click at [90, 204] on div "Site Page 34" at bounding box center [67, 203] width 82 height 13
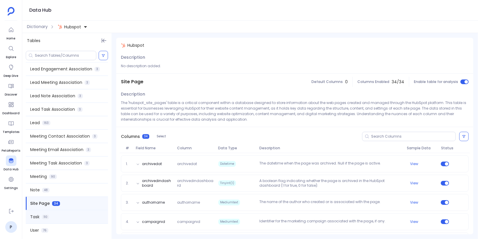
click at [88, 216] on div "Task 110" at bounding box center [67, 217] width 82 height 13
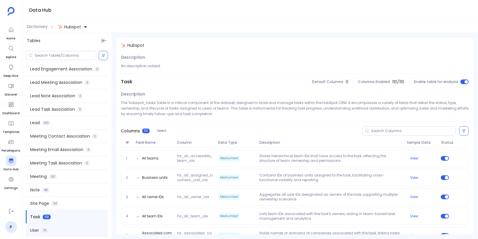
click at [86, 229] on div "User 76" at bounding box center [67, 230] width 82 height 13
